Goal: Information Seeking & Learning: Learn about a topic

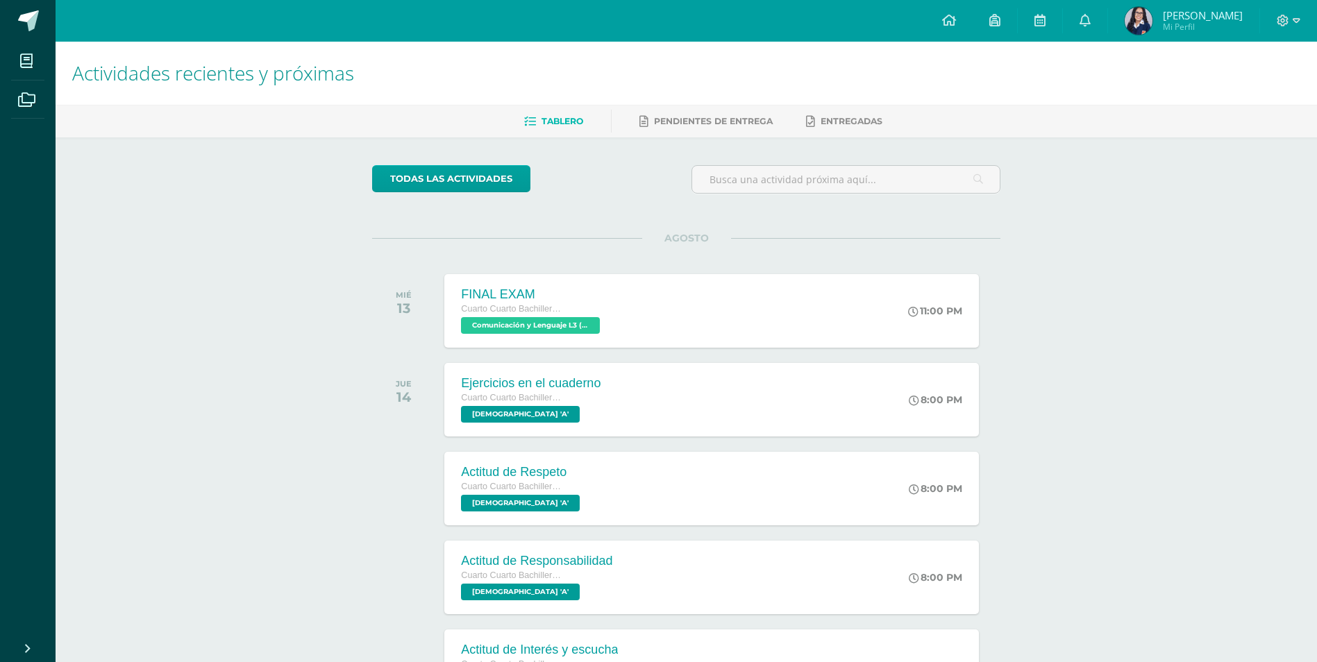
click at [413, 204] on div "todas las Actividades" at bounding box center [500, 185] width 267 height 40
click at [418, 185] on link "todas las Actividades" at bounding box center [451, 178] width 158 height 27
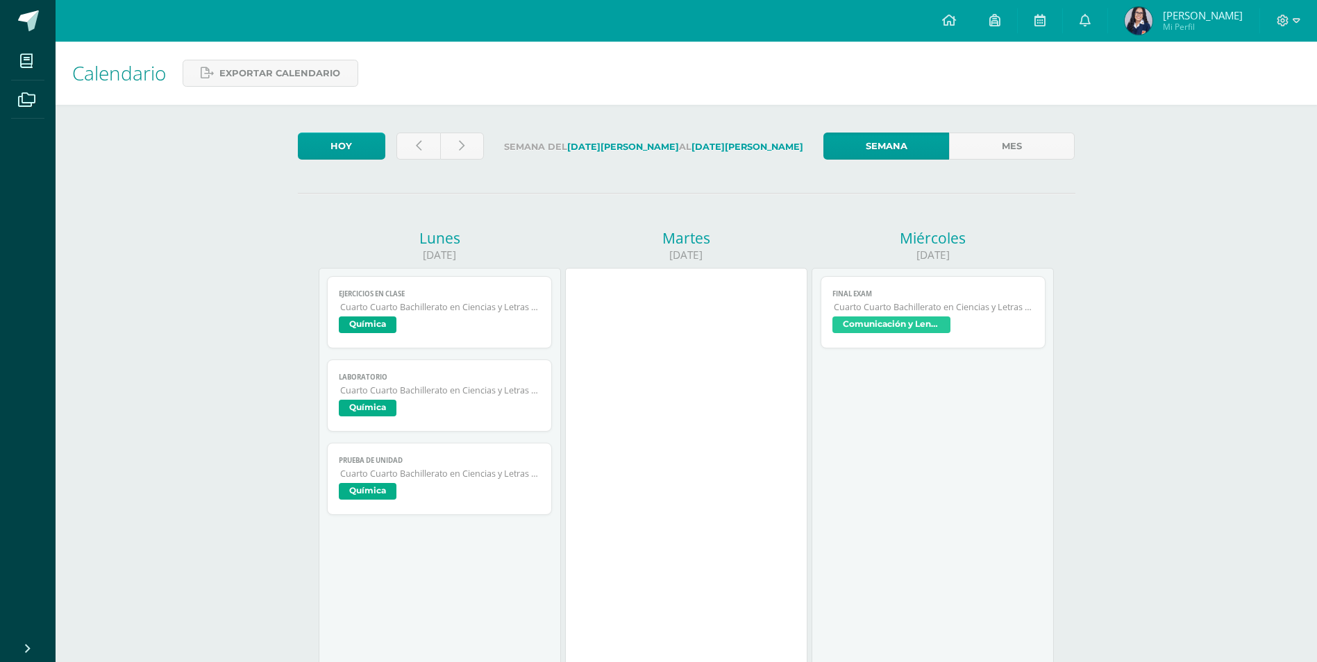
drag, startPoint x: 422, startPoint y: 167, endPoint x: 419, endPoint y: 155, distance: 13.0
click at [419, 155] on link at bounding box center [418, 146] width 44 height 27
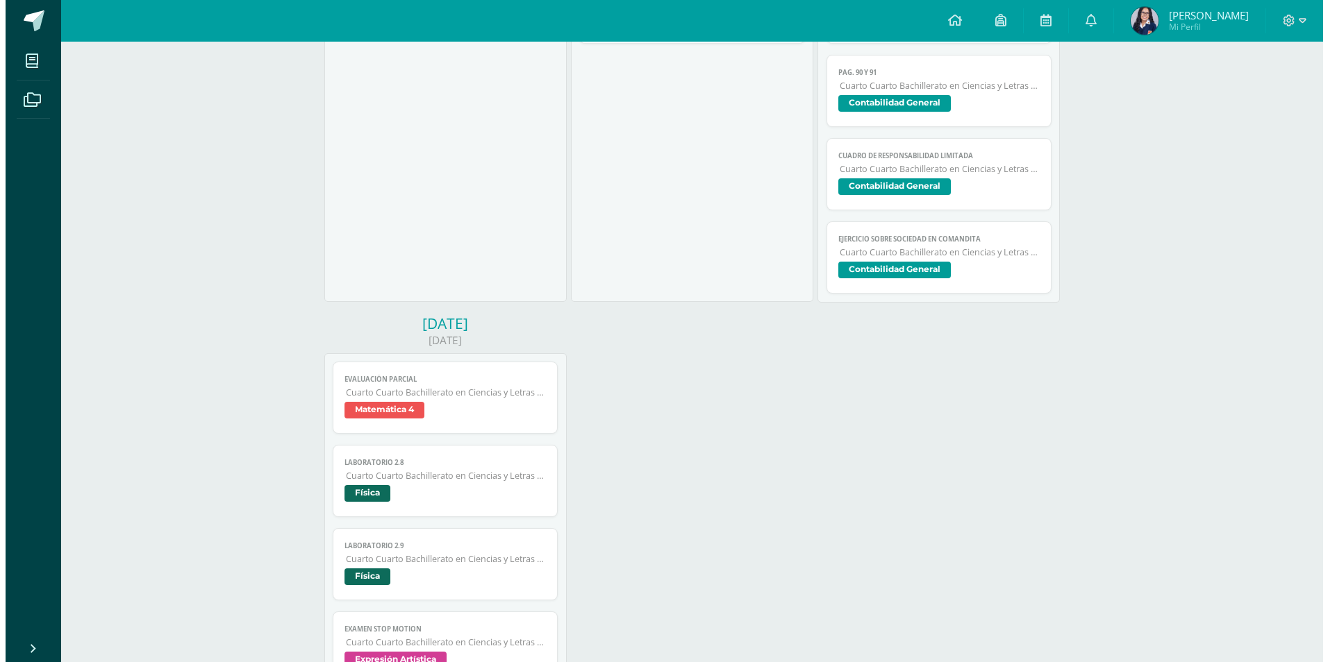
scroll to position [784, 0]
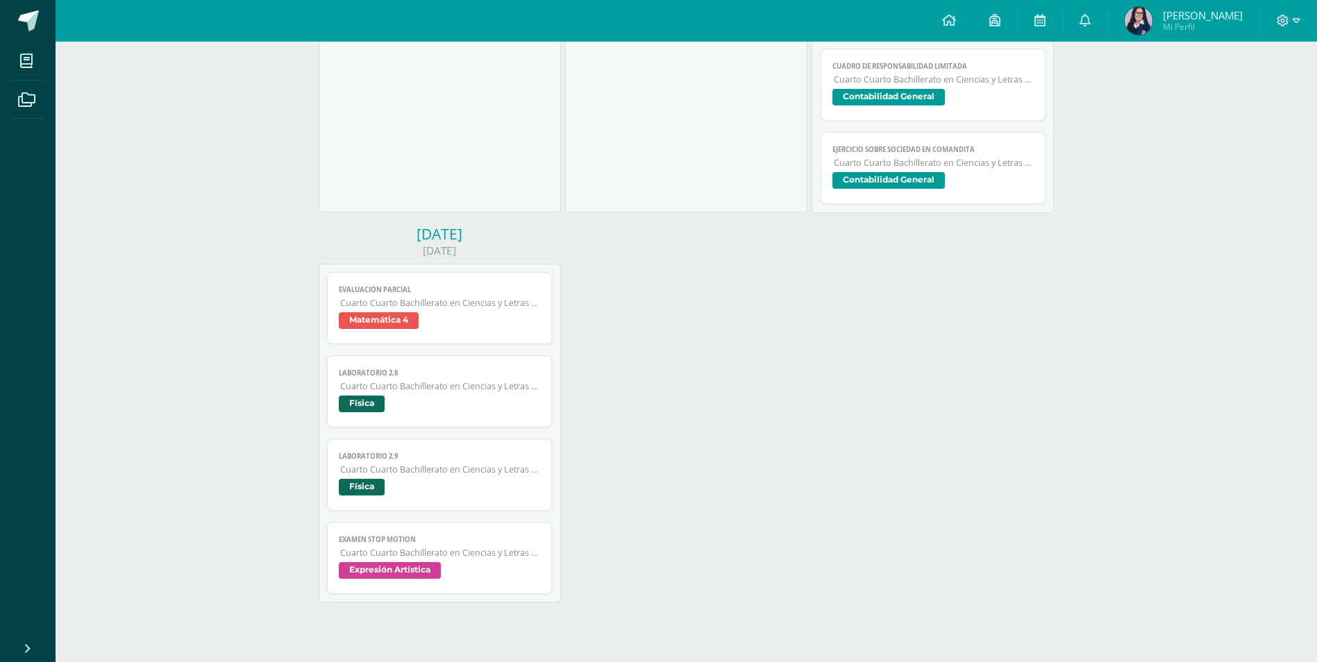
click at [478, 557] on span "Cuarto Cuarto Bachillerato en Ciencias y Letras con Orientación en Computación" at bounding box center [440, 553] width 201 height 12
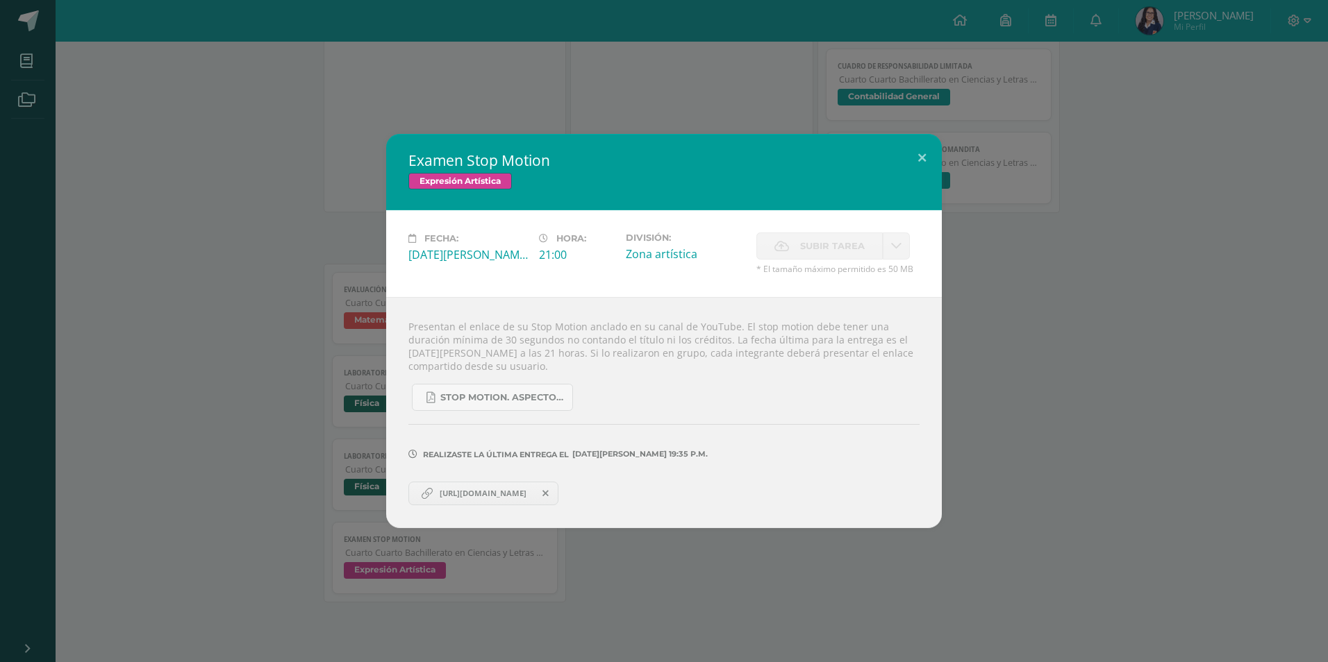
click at [533, 496] on span "[URL][DOMAIN_NAME]" at bounding box center [483, 493] width 101 height 11
